Goal: Transaction & Acquisition: Book appointment/travel/reservation

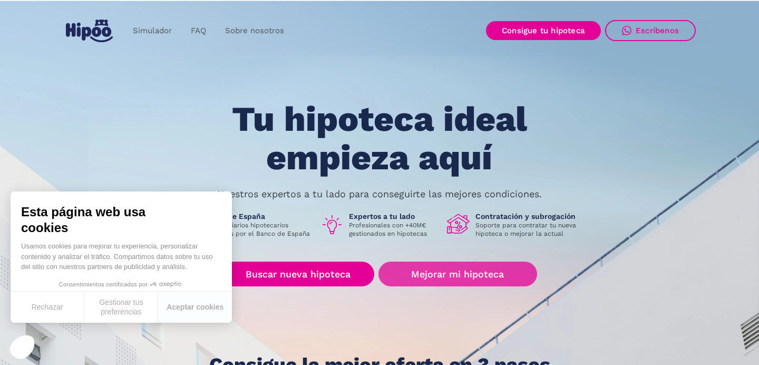
click at [442, 271] on link "Mejorar mi hipoteca" at bounding box center [458, 274] width 159 height 25
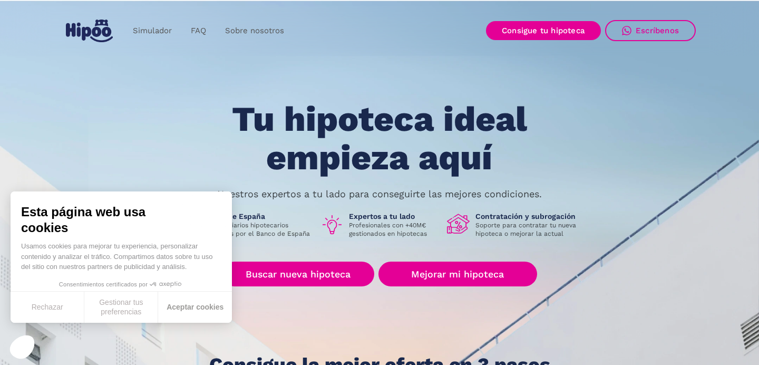
click at [181, 306] on button "Aceptar cookies" at bounding box center [195, 307] width 74 height 31
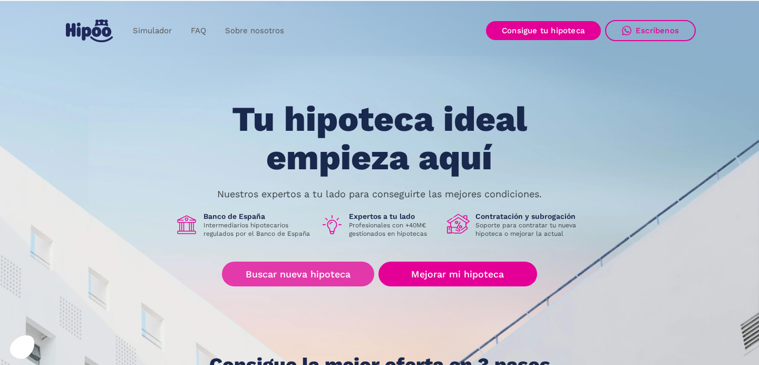
click at [306, 276] on link "Buscar nueva hipoteca" at bounding box center [298, 274] width 152 height 25
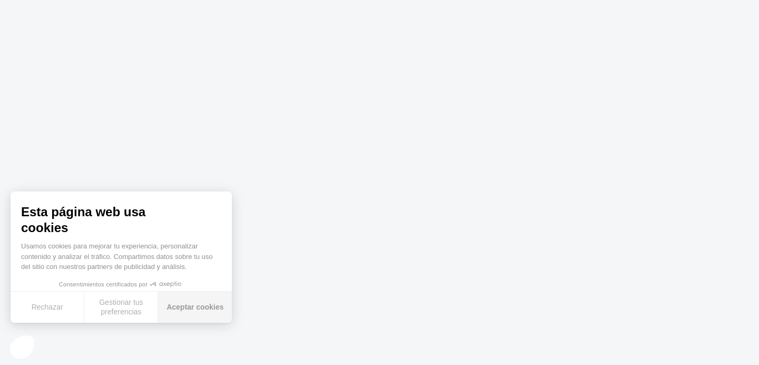
click at [201, 315] on button "Aceptar cookies" at bounding box center [195, 307] width 74 height 31
